Goal: Information Seeking & Learning: Learn about a topic

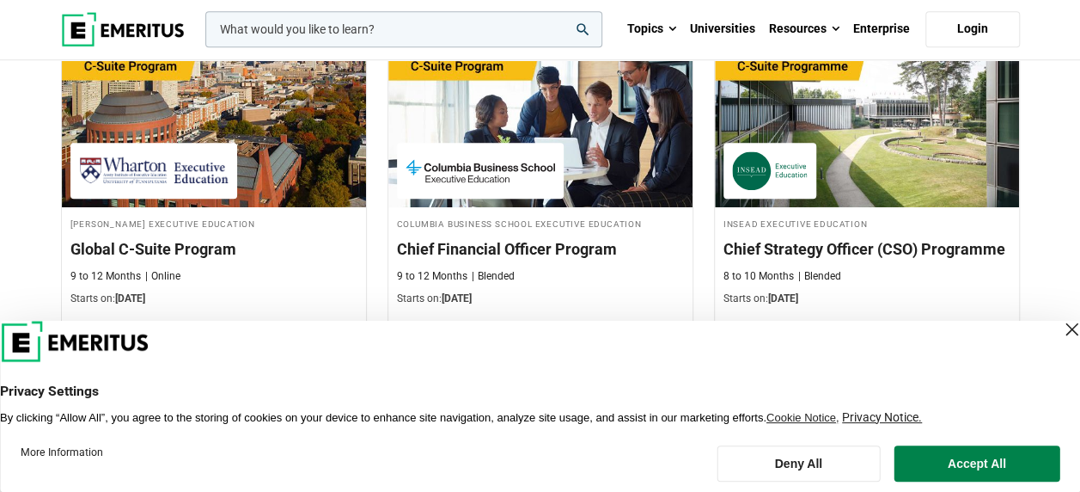
scroll to position [688, 0]
click at [1060, 329] on div "Close Layer" at bounding box center [1072, 329] width 24 height 24
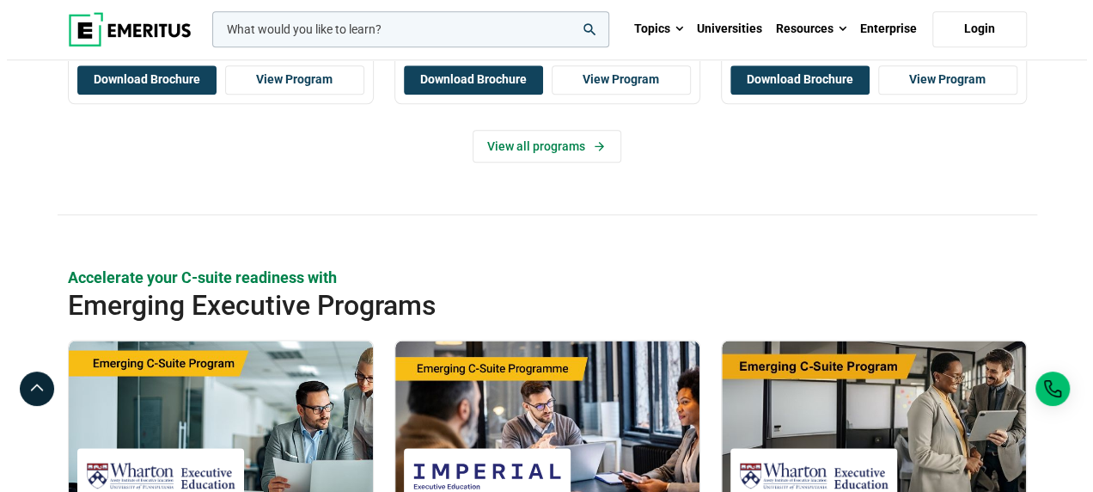
scroll to position [944, 0]
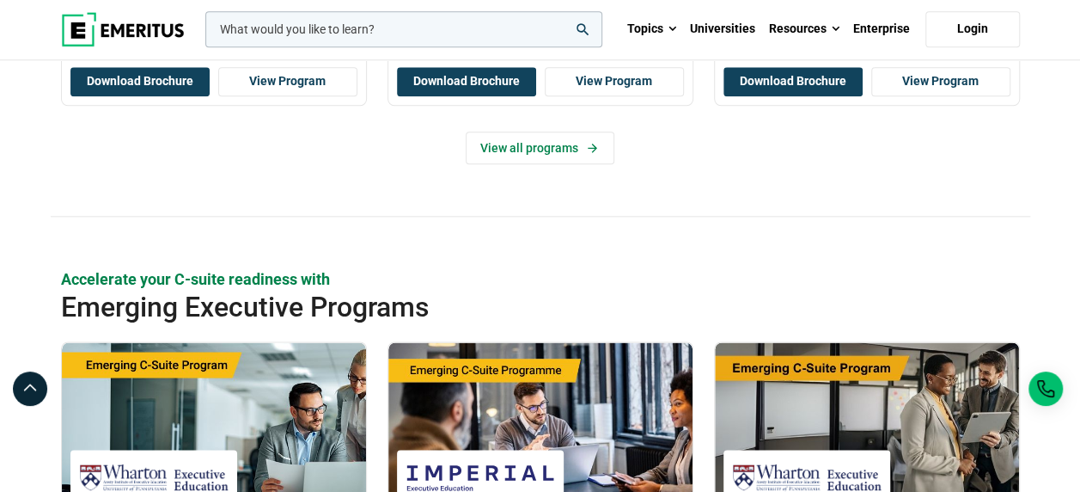
click at [370, 33] on input "woocommerce-product-search-field-0" at bounding box center [403, 29] width 397 height 36
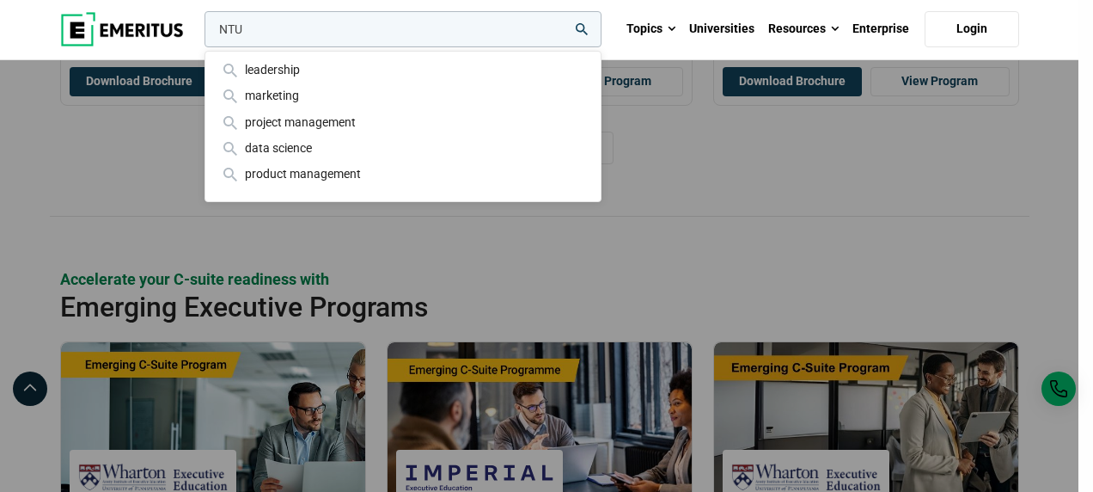
type input "NTU"
click at [201, 34] on button "search" at bounding box center [201, 34] width 0 height 0
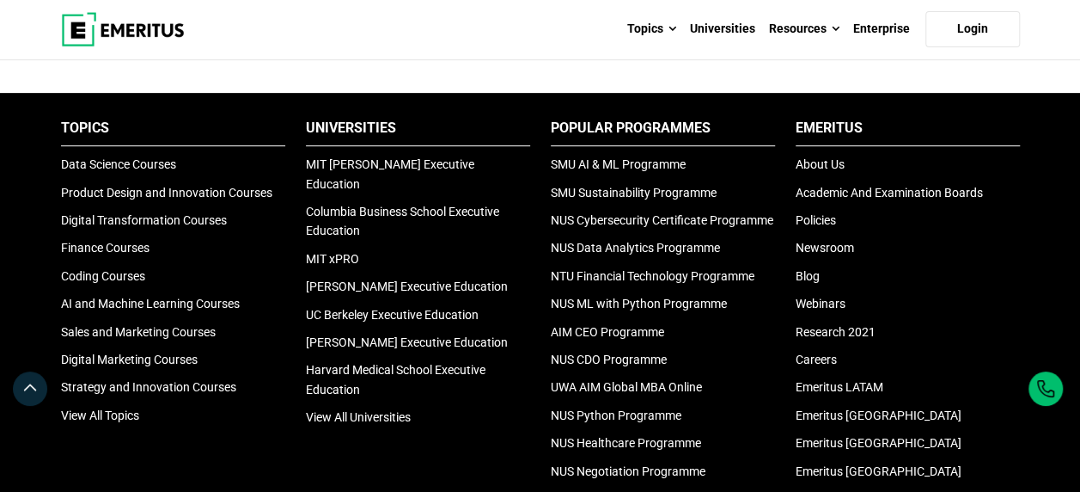
scroll to position [343, 0]
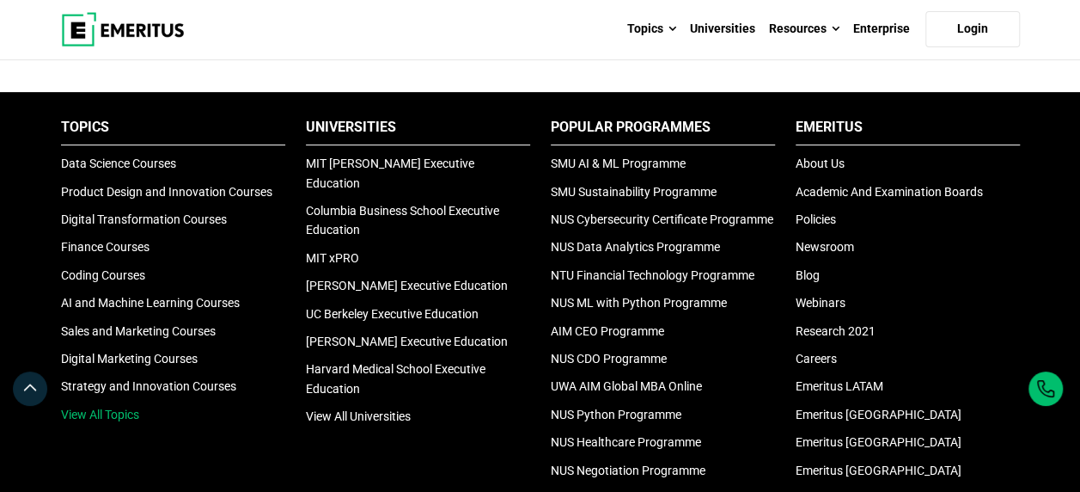
click at [112, 413] on link "View All Topics" at bounding box center [100, 414] width 78 height 14
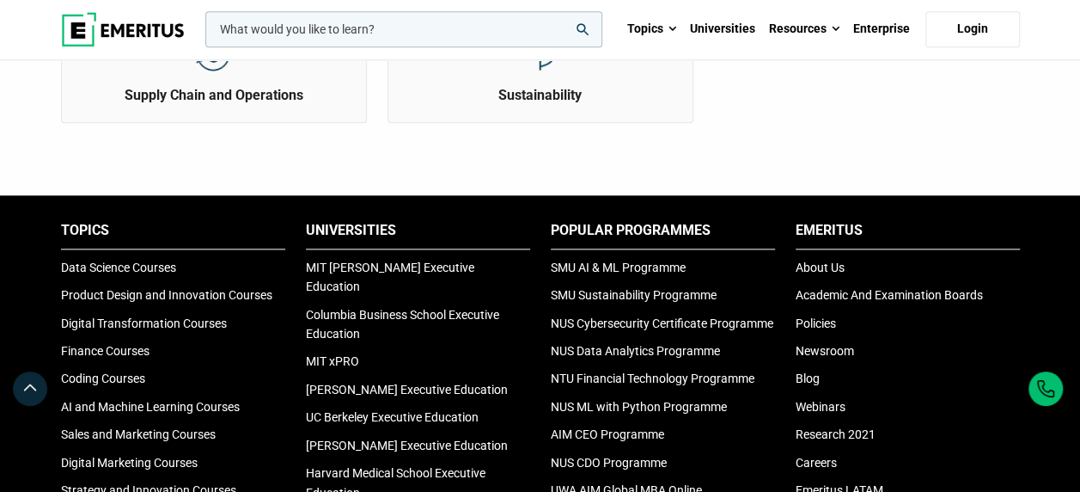
scroll to position [1031, 0]
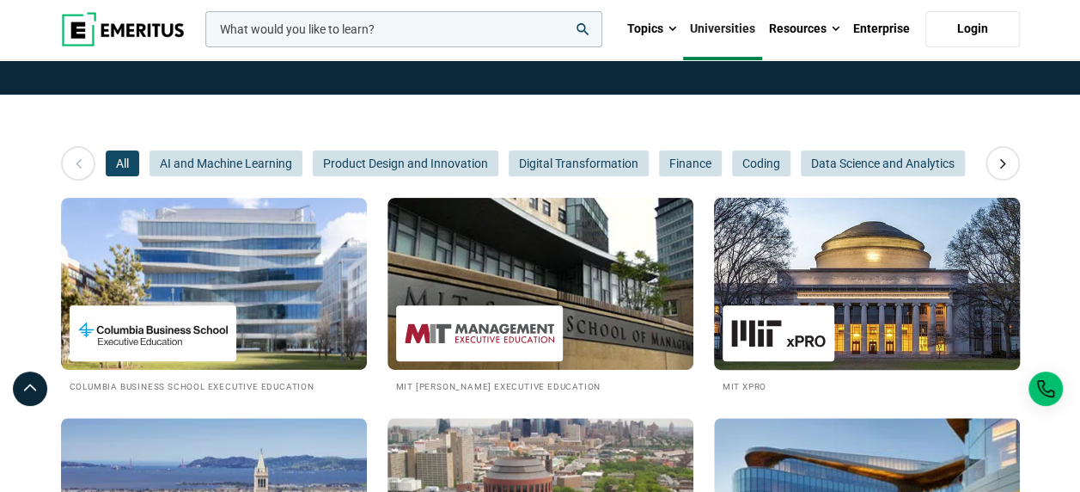
scroll to position [172, 0]
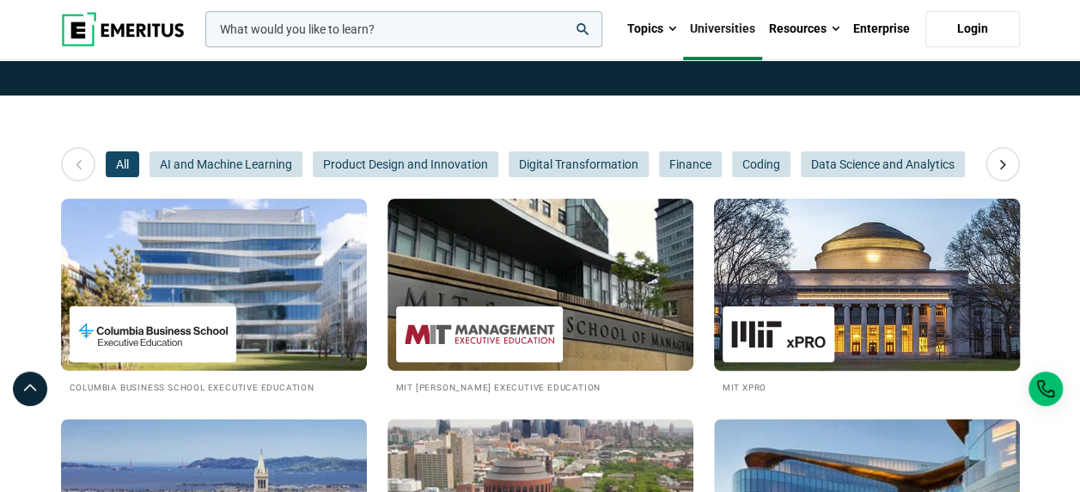
click at [822, 252] on img at bounding box center [867, 284] width 337 height 189
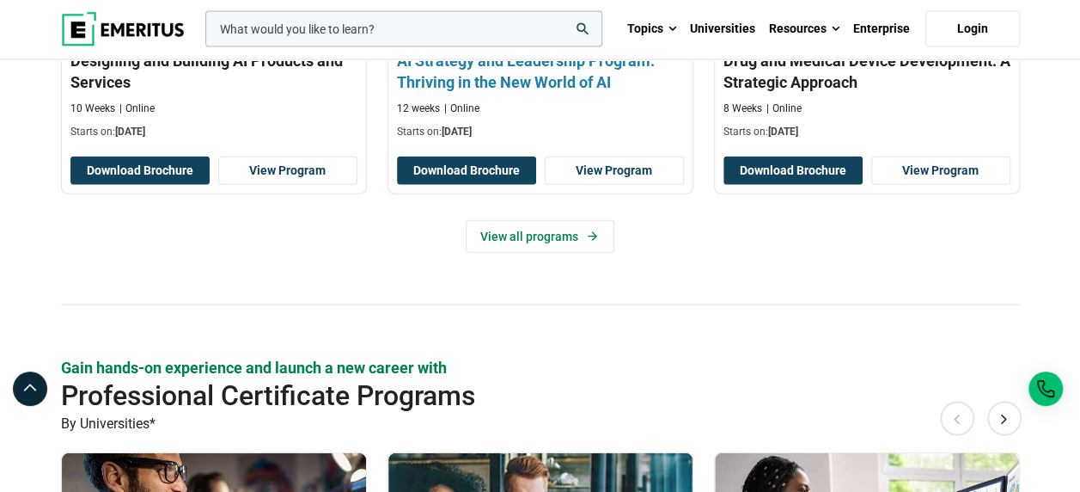
scroll to position [1975, 0]
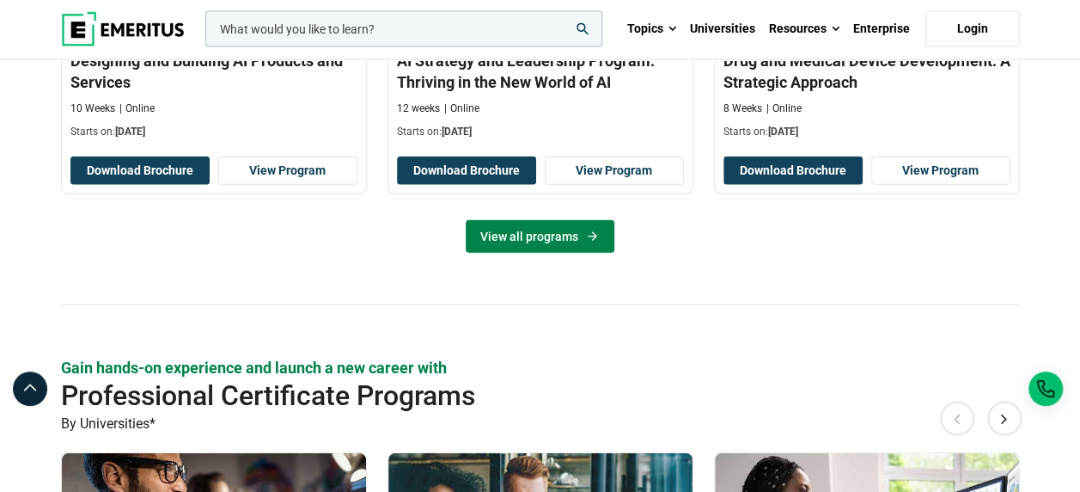
click at [529, 236] on link "View all programs" at bounding box center [540, 236] width 149 height 33
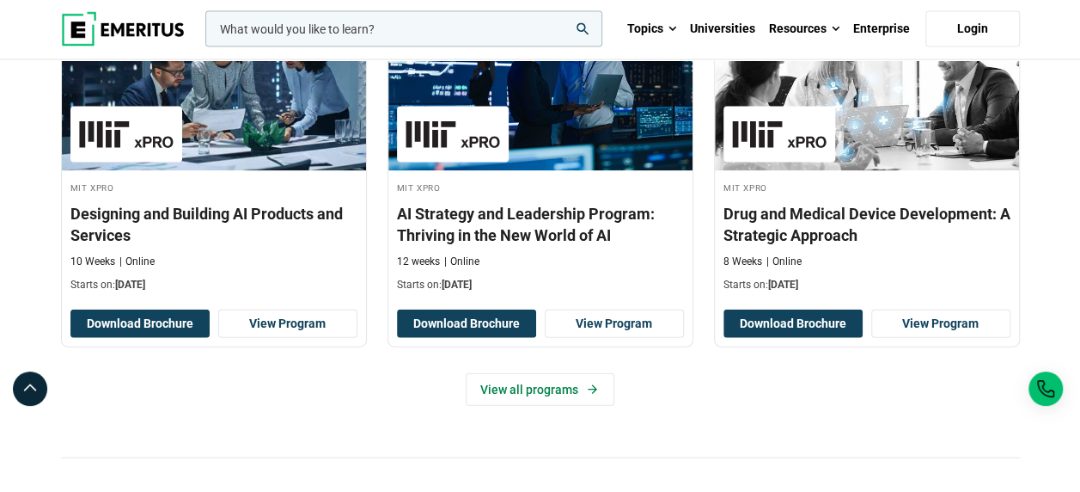
scroll to position [1692, 0]
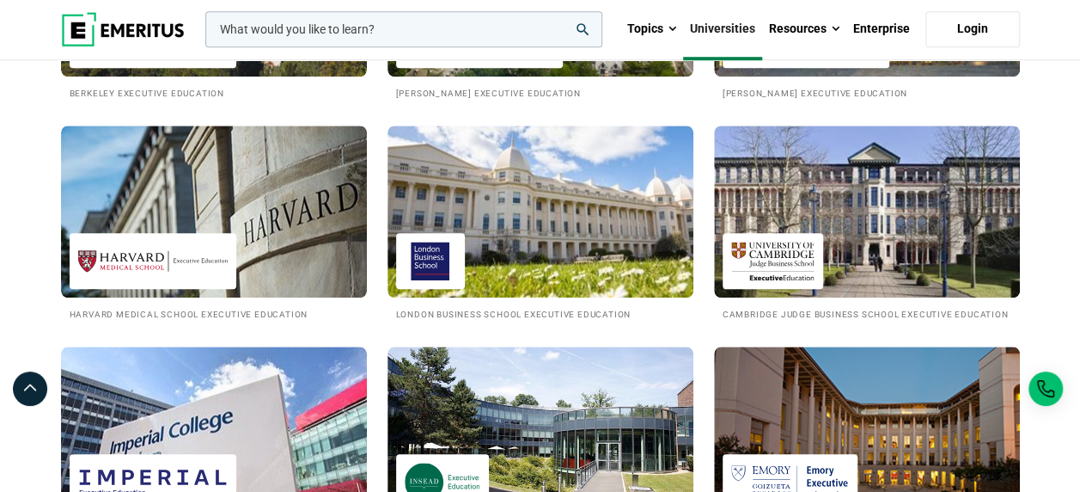
scroll to position [686, 0]
